Goal: Information Seeking & Learning: Find specific fact

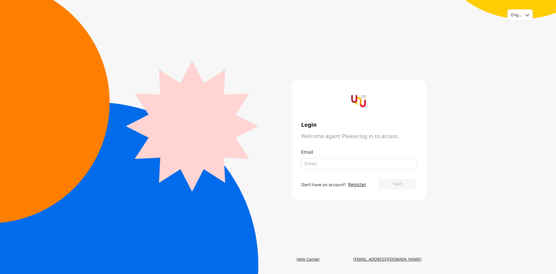
click at [322, 164] on input "email" at bounding box center [357, 163] width 104 height 7
type input "napaporn.nua@pea.co.th"
click at [390, 184] on button "Next" at bounding box center [397, 184] width 39 height 10
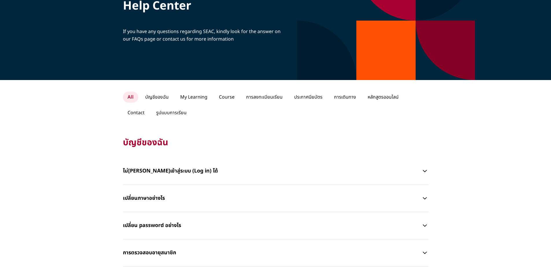
scroll to position [29, 0]
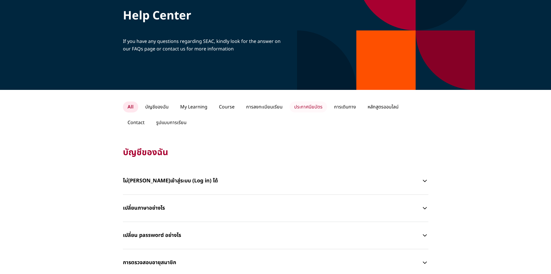
click at [302, 104] on p "ประกาศนียบัตร" at bounding box center [309, 106] width 38 height 11
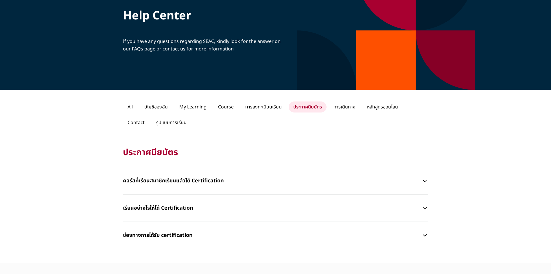
scroll to position [58, 0]
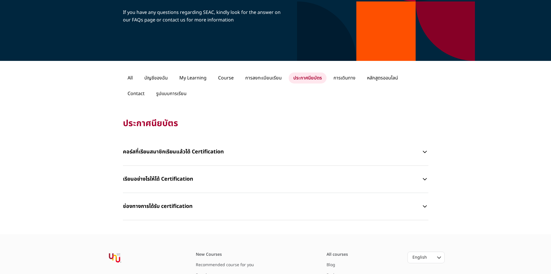
click at [171, 151] on p "คอร์สที่เรียนสมาชิกเรียนแล้วได้ Certification" at bounding box center [272, 151] width 299 height 17
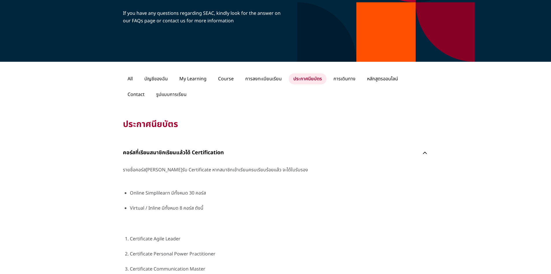
scroll to position [0, 0]
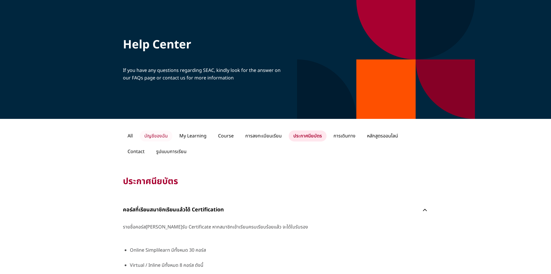
click at [153, 135] on p "บัญชีของฉัน" at bounding box center [156, 135] width 33 height 11
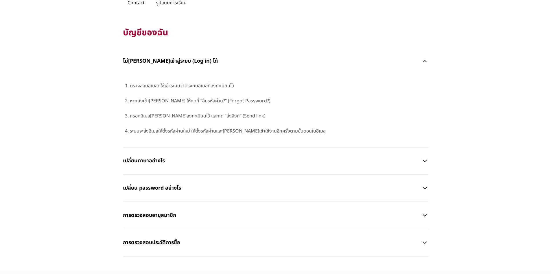
scroll to position [174, 0]
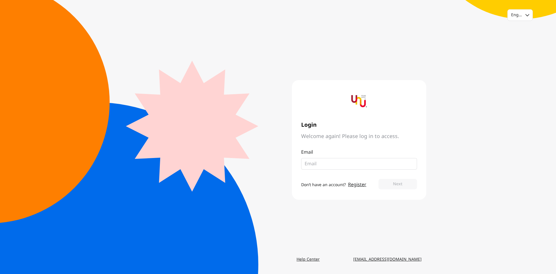
type input "[EMAIL_ADDRESS][DOMAIN_NAME]"
click at [390, 183] on button "Next" at bounding box center [397, 184] width 39 height 10
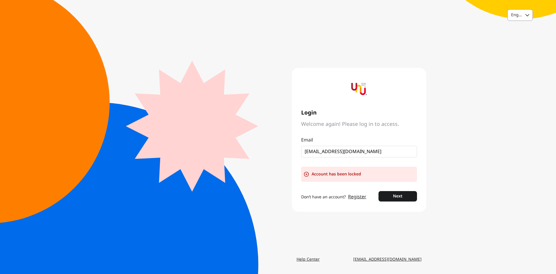
click at [520, 12] on div "English" at bounding box center [516, 15] width 11 height 6
click at [522, 40] on div "Thai" at bounding box center [519, 39] width 25 height 10
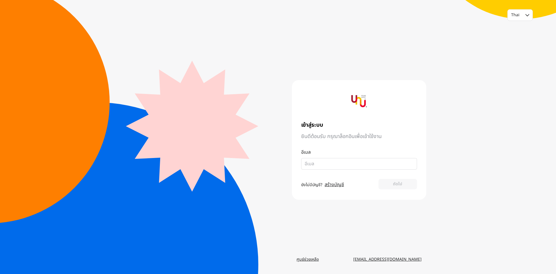
type input "[EMAIL_ADDRESS][DOMAIN_NAME]"
click at [398, 185] on button "ถัดไป" at bounding box center [397, 184] width 39 height 10
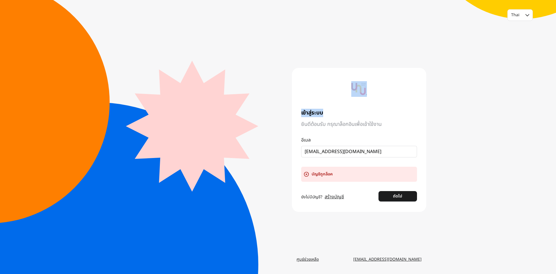
drag, startPoint x: 340, startPoint y: 80, endPoint x: 370, endPoint y: 101, distance: 36.5
click at [370, 101] on div "เข้าสู่ระบบ ยินดีต้อนรับ กรุณาล็อกอินเพื่อเข้าใช้งาน อีเมล napaporn.nua@pea.co.…" at bounding box center [359, 140] width 134 height 144
click at [392, 95] on div at bounding box center [359, 89] width 116 height 24
click at [359, 89] on img at bounding box center [359, 89] width 16 height 16
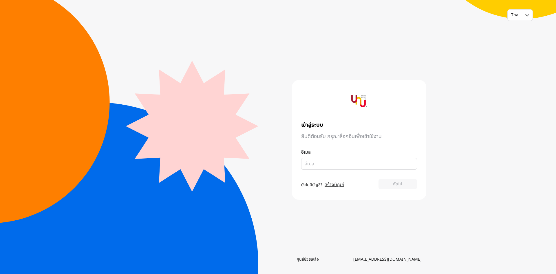
click at [483, 162] on div "Thai เข้าสู่ระบบ ยินดีต้อนรับ กรุณาล็อกอินเพื่อเข้าใช้งาน อีเมล ยังไม่มีบัญชี? …" at bounding box center [278, 137] width 556 height 274
click at [332, 186] on link "สร้างบัญชี" at bounding box center [334, 184] width 19 height 7
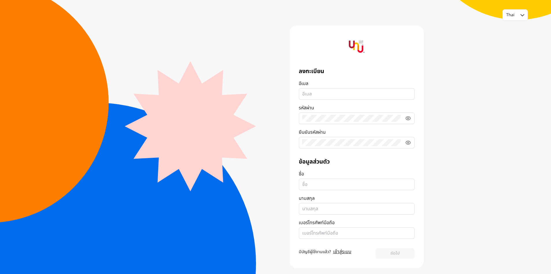
type input "napaporn.nua@pea.co.th"
click at [408, 118] on icon at bounding box center [408, 118] width 1 height 1
click at [332, 146] on fieldset at bounding box center [357, 143] width 116 height 12
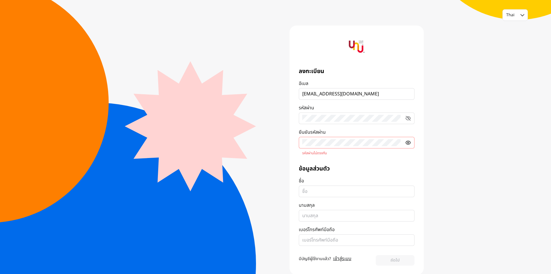
click at [409, 141] on icon at bounding box center [409, 143] width 6 height 6
click at [339, 189] on fieldset at bounding box center [357, 184] width 116 height 12
click at [339, 188] on input "ชื่อ จำเป็น" at bounding box center [357, 184] width 109 height 7
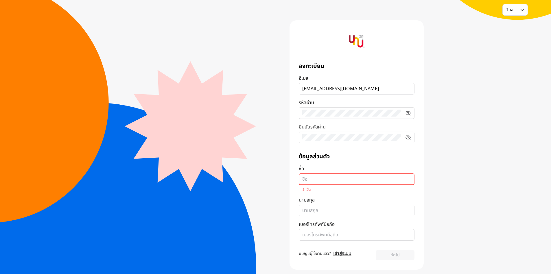
scroll to position [10, 0]
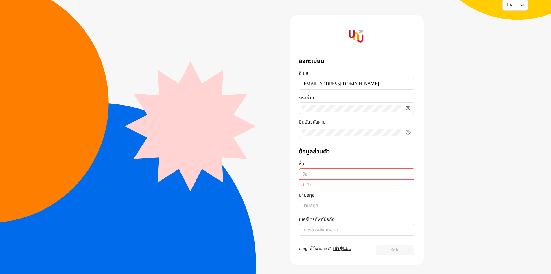
type input "o"
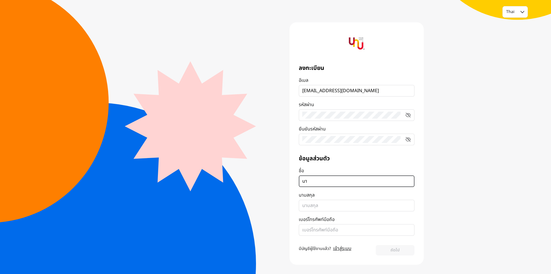
type input "น"
type input "ชัญญาพัชญ์"
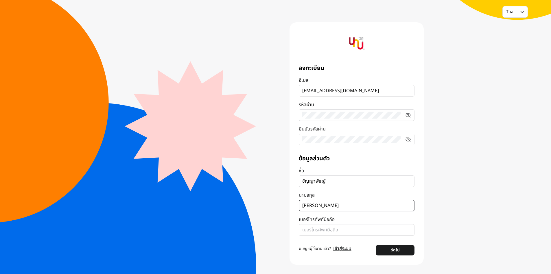
type input "อ้นทอง"
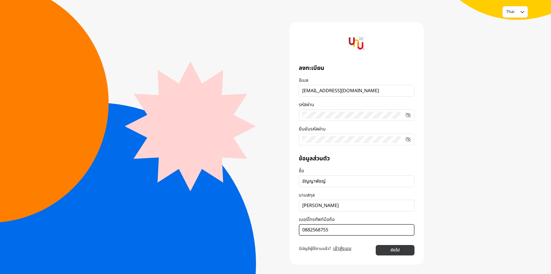
type input "0882568755"
click at [395, 252] on button "ถัดไป" at bounding box center [395, 250] width 39 height 10
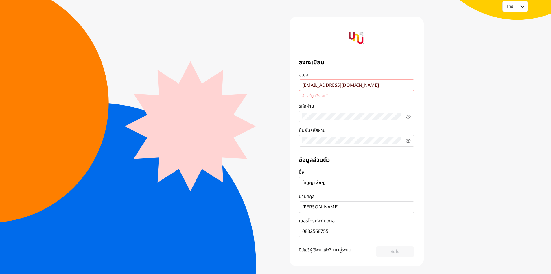
scroll to position [10, 0]
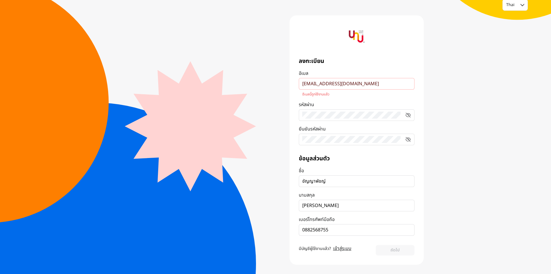
click at [342, 249] on link "เข้าสู่ระบบ" at bounding box center [343, 248] width 18 height 7
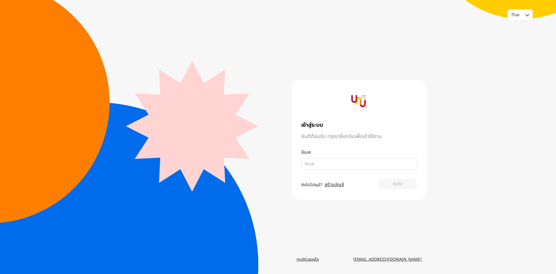
type input "napaporn.nua@pea.co.th"
click at [409, 183] on button "ถัดไป" at bounding box center [397, 184] width 39 height 10
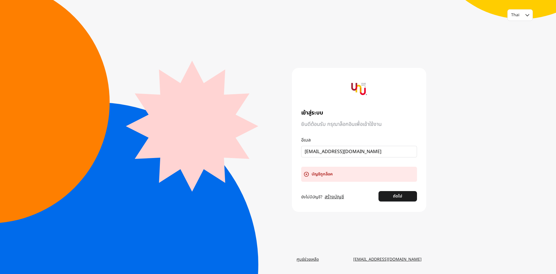
drag, startPoint x: 347, startPoint y: 177, endPoint x: 268, endPoint y: 171, distance: 79.3
click at [268, 171] on main "เข้าสู่ระบบ ยินดีต้อนรับ กรุณาล็อกอินเพื่อเข้าใช้งาน อีเมล napaporn.nua@pea.co.…" at bounding box center [278, 139] width 296 height 228
click at [314, 259] on link "ศูนย์ช่วยเหลือ" at bounding box center [308, 259] width 32 height 10
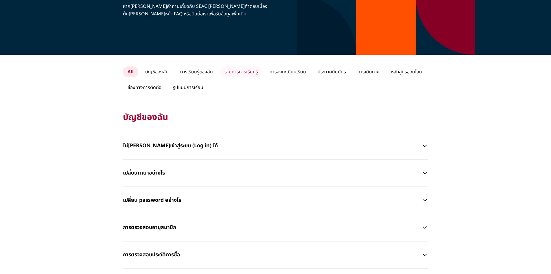
scroll to position [116, 0]
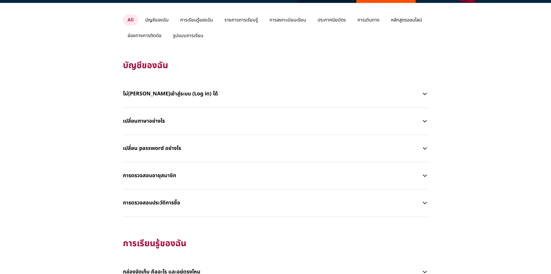
click at [148, 202] on p "การตรวจสอบประวัติการซื้อ" at bounding box center [272, 202] width 299 height 17
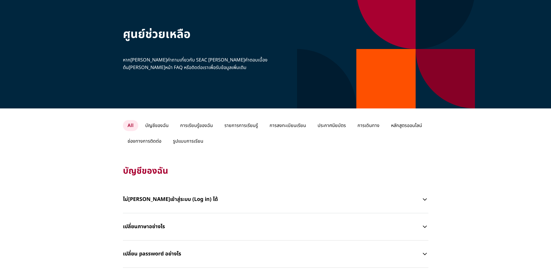
scroll to position [0, 0]
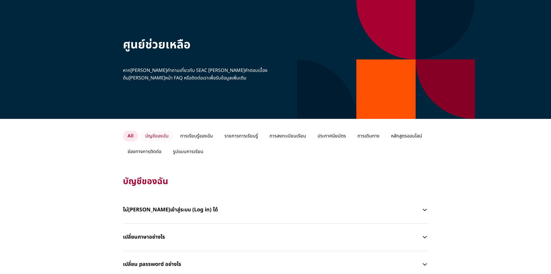
click at [161, 135] on p "บัญชีของฉัน" at bounding box center [157, 135] width 33 height 11
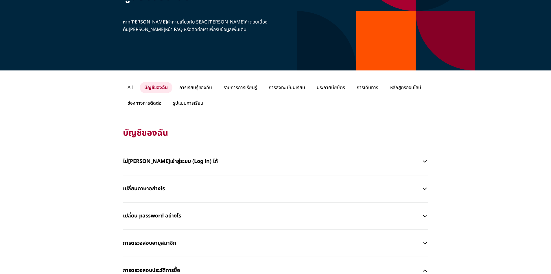
scroll to position [58, 0]
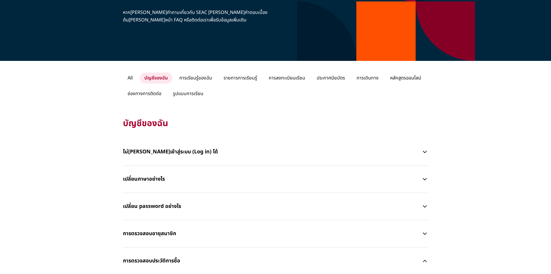
click at [175, 153] on p "ไม่สามารถเข้าสู่ระบบ (Log in) ได้" at bounding box center [272, 151] width 299 height 17
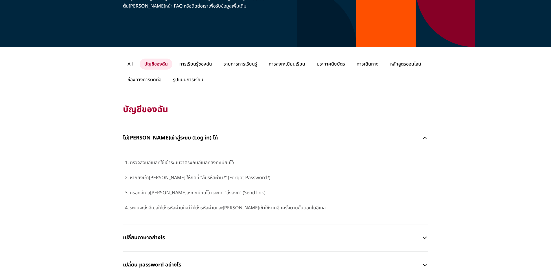
scroll to position [0, 0]
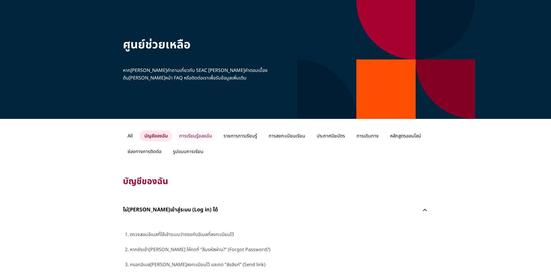
click at [204, 134] on p "การเรียนรู้ของฉัน" at bounding box center [196, 135] width 42 height 11
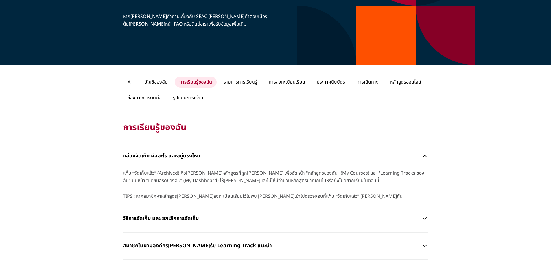
scroll to position [58, 0]
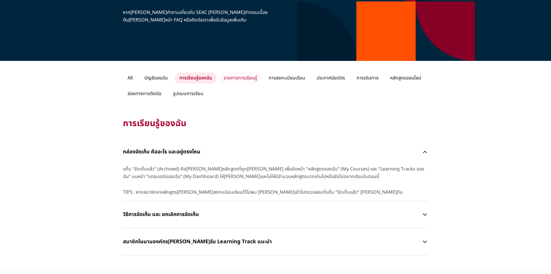
click at [245, 79] on p "รายการการเรียนรู้" at bounding box center [240, 77] width 43 height 11
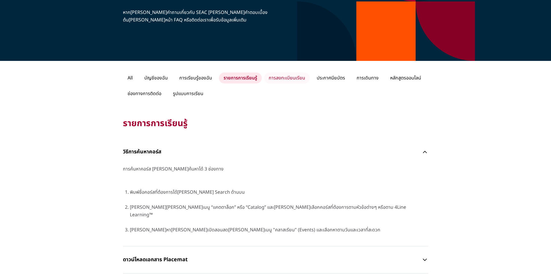
click at [280, 75] on p "การลงทะเบียนเรียน" at bounding box center [287, 77] width 46 height 11
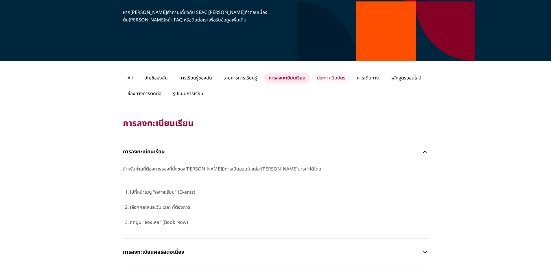
click at [329, 76] on p "ประกาศนียบัตร" at bounding box center [332, 77] width 38 height 11
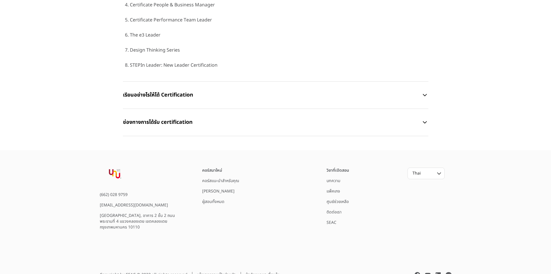
scroll to position [342, 0]
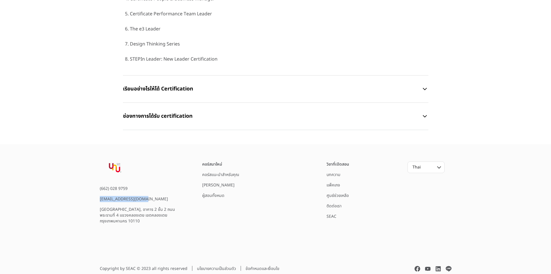
drag, startPoint x: 146, startPoint y: 199, endPoint x: 99, endPoint y: 201, distance: 46.7
click at [99, 201] on div "(662) 028 9759 helpme@yournextu.com FYI Center, อาคาร 2 ชั้น 2 ถนนพระรามที่ 4 แ…" at bounding box center [276, 192] width 371 height 63
copy div "[EMAIL_ADDRESS][DOMAIN_NAME]"
click at [144, 185] on div "(662) 028 9759 helpme@yournextu.com FYI Center, อาคาร 2 ชั้น 2 ถนนพระรามที่ 4 แ…" at bounding box center [142, 192] width 84 height 63
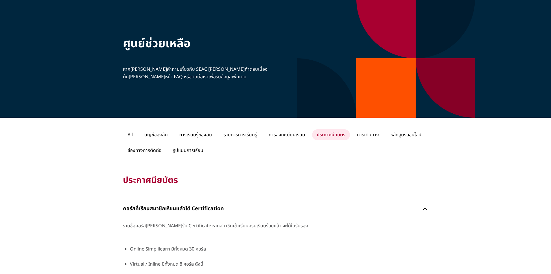
scroll to position [0, 0]
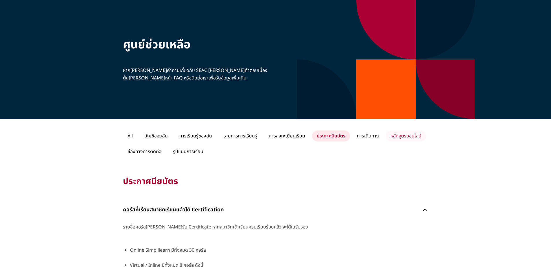
drag, startPoint x: 408, startPoint y: 134, endPoint x: 403, endPoint y: 134, distance: 4.9
click at [408, 134] on p "หลักสูตรออนไลน์" at bounding box center [406, 135] width 40 height 11
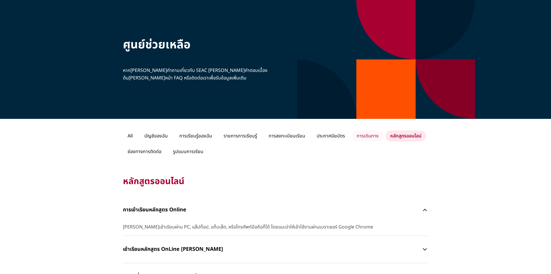
click at [371, 135] on p "การเดินทาง" at bounding box center [367, 135] width 31 height 11
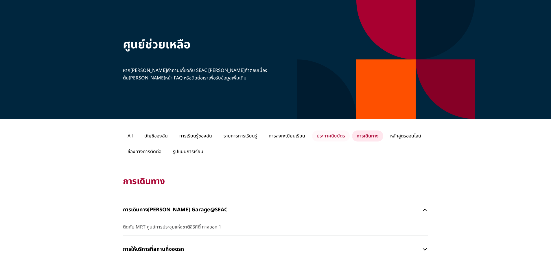
click at [338, 134] on p "ประกาศนียบัตร" at bounding box center [331, 135] width 38 height 11
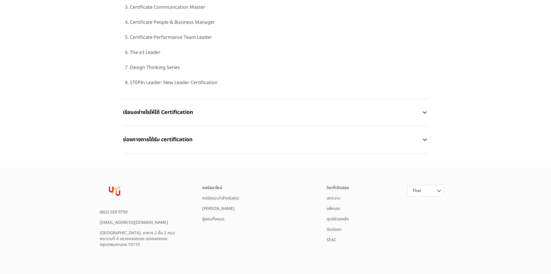
scroll to position [203, 0]
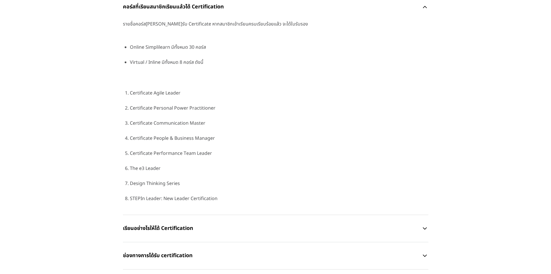
click at [188, 255] on p "ช่องทางการได้รับ certification" at bounding box center [272, 255] width 299 height 17
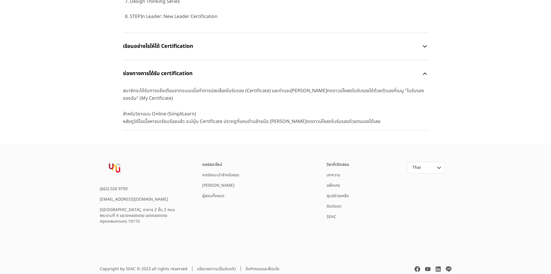
scroll to position [385, 0]
drag, startPoint x: 120, startPoint y: 96, endPoint x: 144, endPoint y: 97, distance: 24.1
copy span "Certificate"
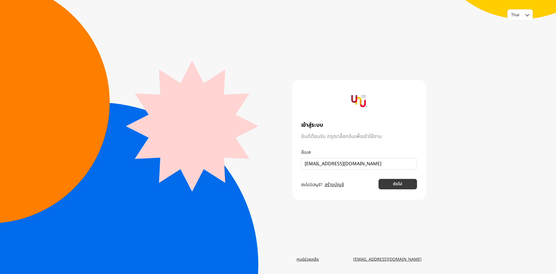
click at [402, 186] on button "ถัดไป" at bounding box center [397, 184] width 39 height 10
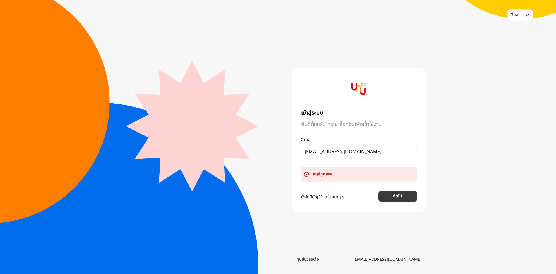
click at [398, 195] on button "ถัดไป" at bounding box center [397, 196] width 39 height 10
drag, startPoint x: 369, startPoint y: 151, endPoint x: 273, endPoint y: 151, distance: 96.1
click at [273, 151] on main "เข้าสู่ระบบ ยินดีต้อนรับ กรุณาล็อกอินเพื่อเข้าใช้งาน อีเมล napaporn.nua@pea.co.…" at bounding box center [278, 139] width 296 height 228
type input "suttichai.nak@pea.co.th"
click at [389, 201] on div "ยังไม่มีบัญชี? สร้างบัญชี ถัดไป" at bounding box center [359, 197] width 116 height 12
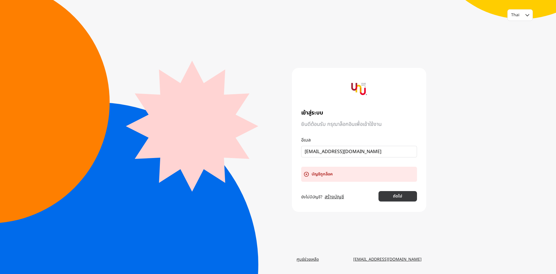
click at [395, 197] on button "ถัดไป" at bounding box center [397, 196] width 39 height 10
click at [408, 258] on link "[EMAIL_ADDRESS][DOMAIN_NAME]" at bounding box center [388, 259] width 78 height 10
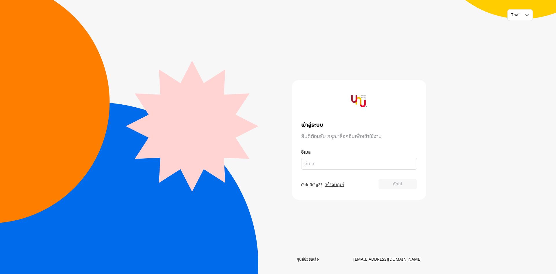
type input "[EMAIL_ADDRESS][DOMAIN_NAME]"
click at [313, 260] on link "ศูนย์ช่วยเหลือ" at bounding box center [308, 259] width 32 height 10
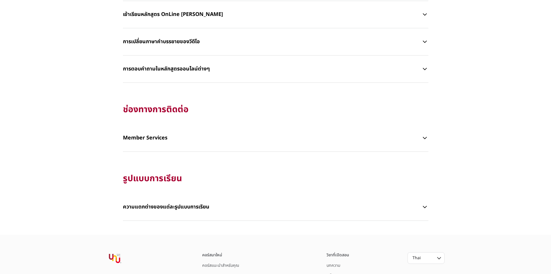
scroll to position [1162, 0]
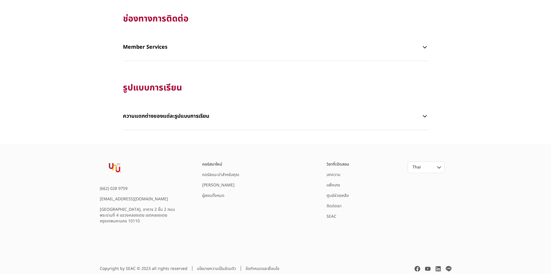
click at [331, 175] on link "บทความ" at bounding box center [334, 174] width 14 height 6
